Goal: Task Accomplishment & Management: Use online tool/utility

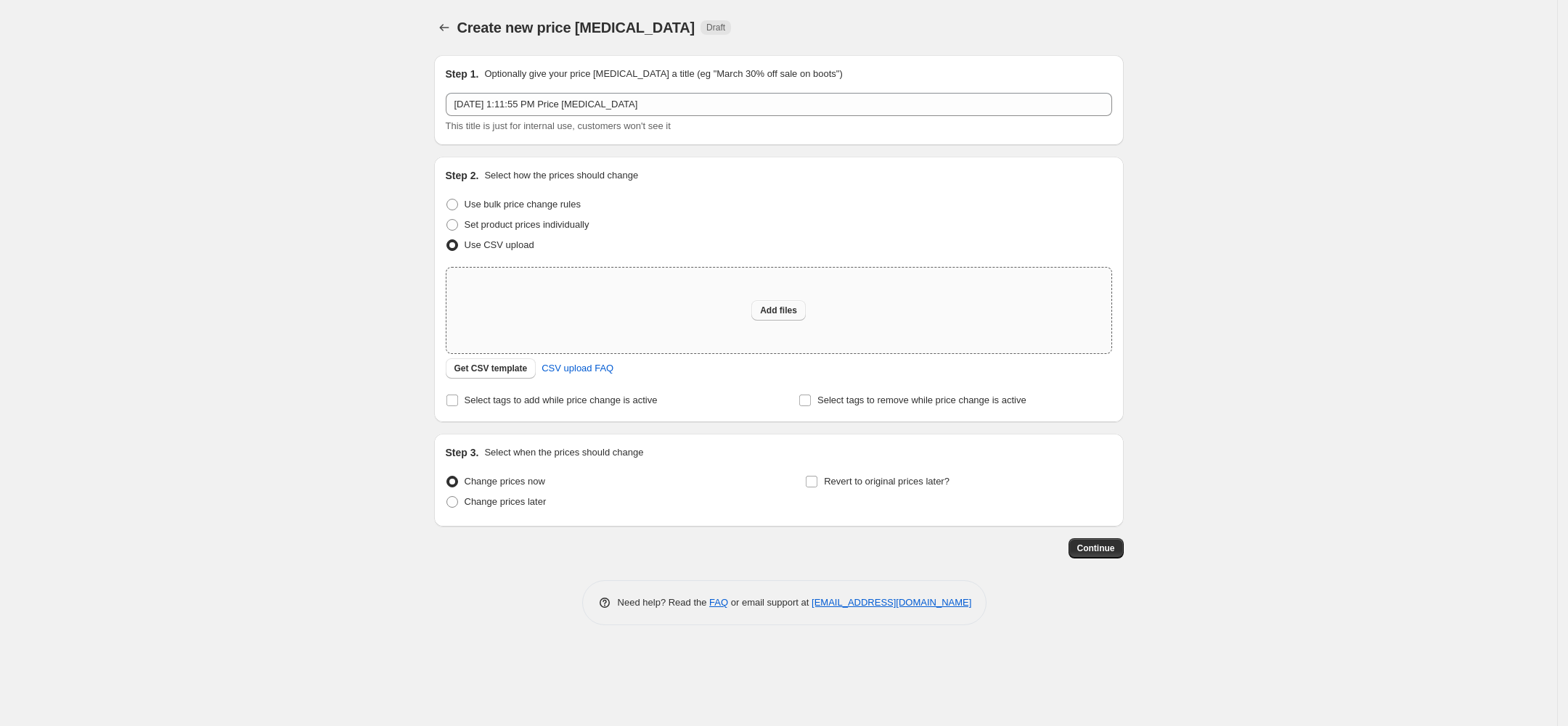
click at [755, 315] on button "Add files" at bounding box center [778, 310] width 55 height 20
type input "C:\fakepath\csv_template_user_18370 (1).csv"
click at [780, 314] on span "Add files" at bounding box center [778, 311] width 37 height 12
type input "C:\fakepath\csv_template_user_18370 (1).csv"
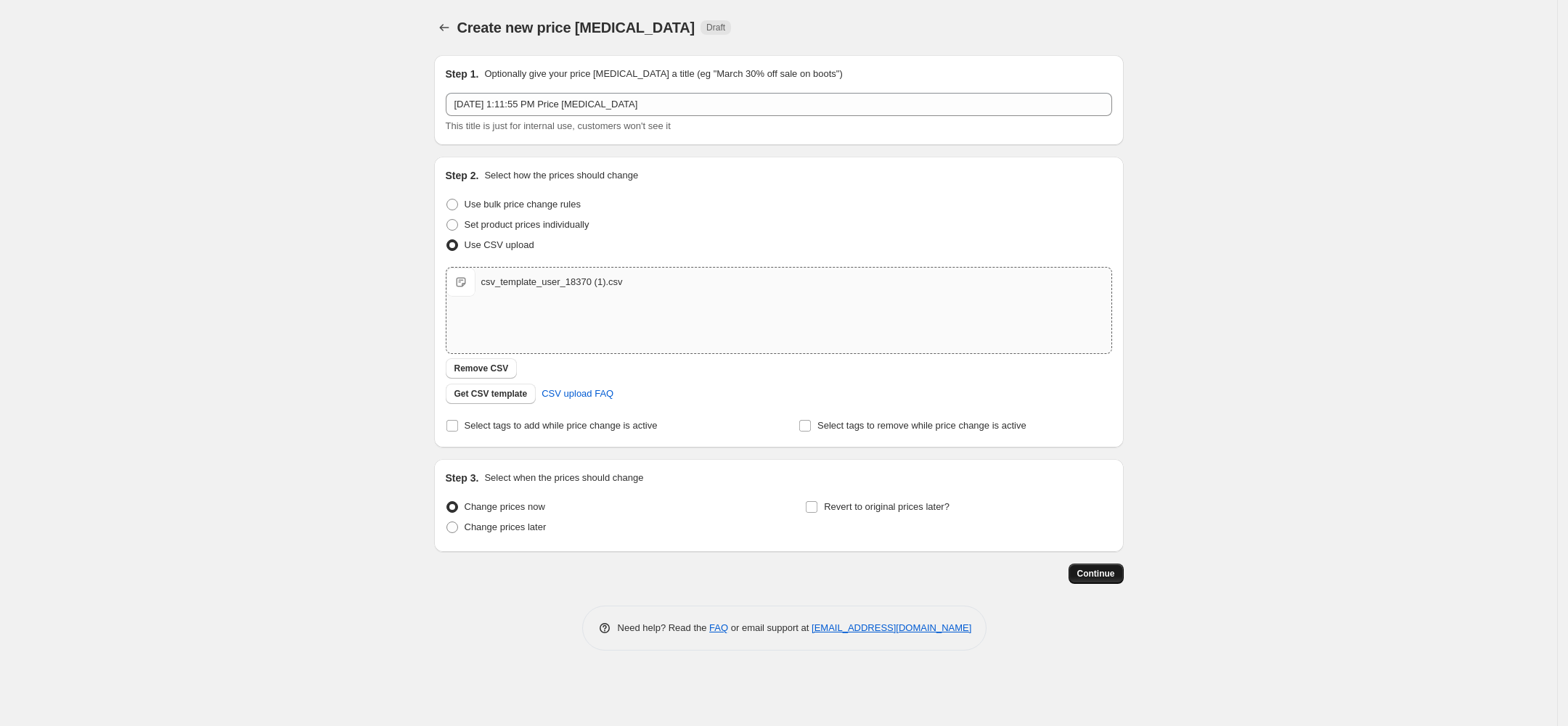
click at [1103, 569] on span "Continue" at bounding box center [1096, 574] width 38 height 12
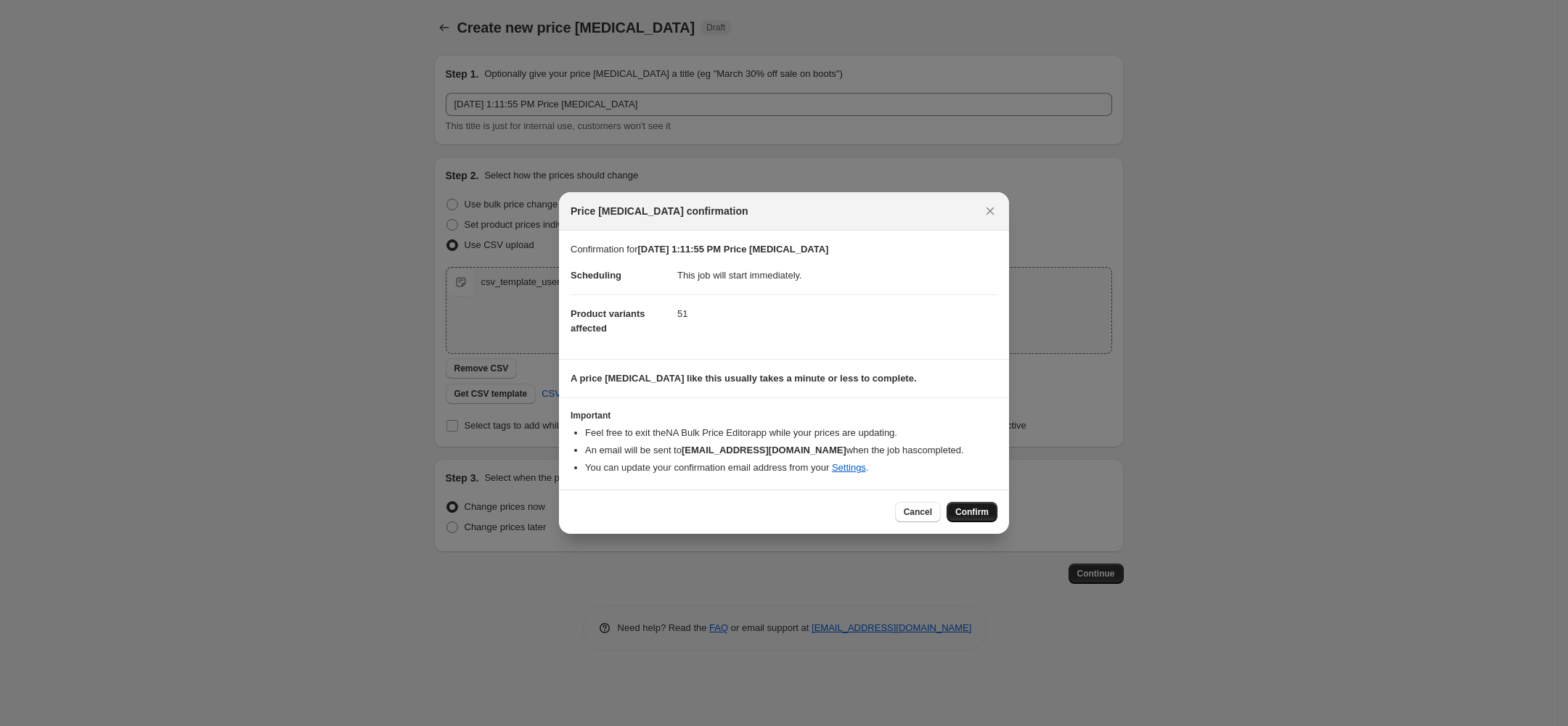
click at [973, 517] on span "Confirm" at bounding box center [972, 512] width 34 height 12
